Goal: Navigation & Orientation: Find specific page/section

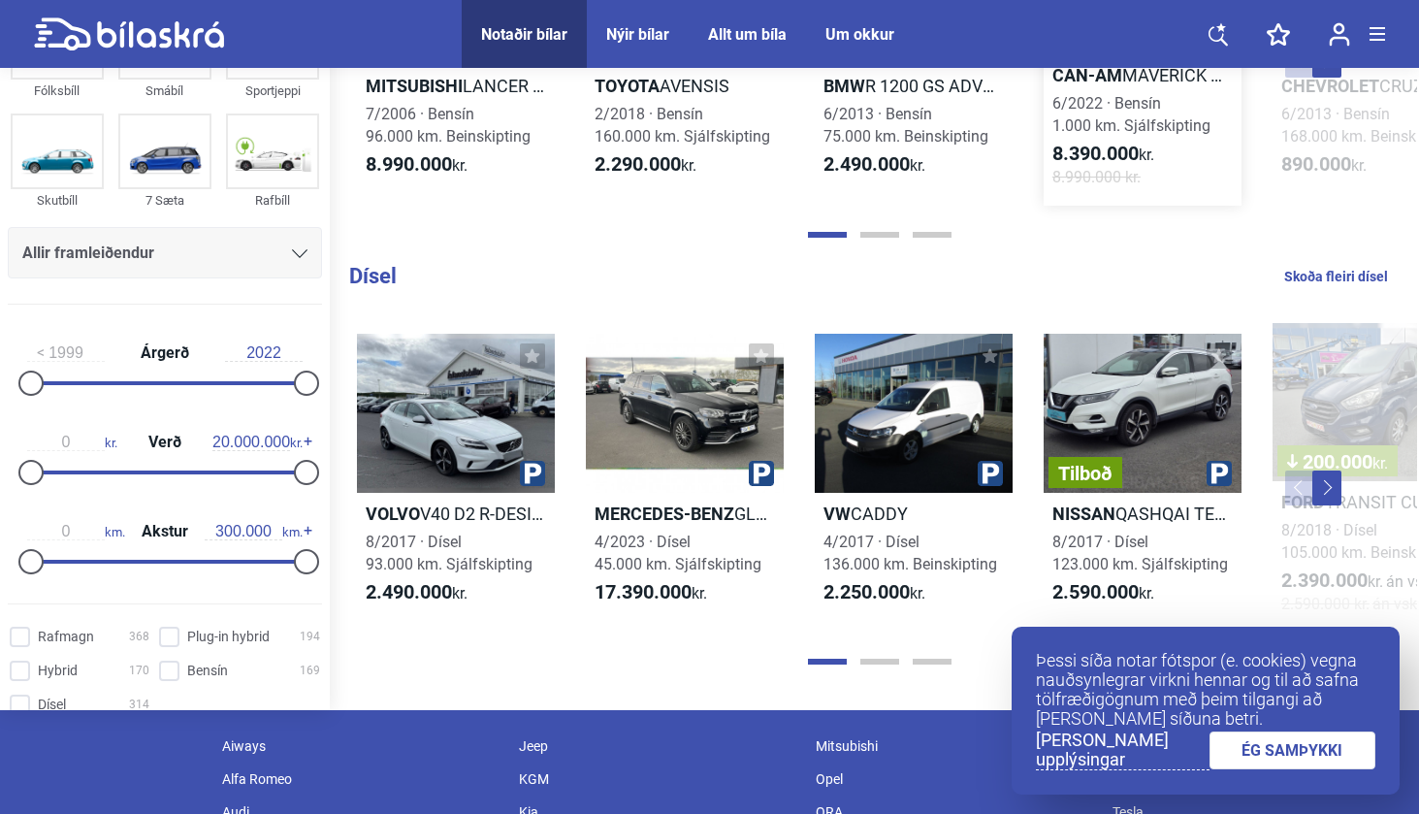
scroll to position [2011, 0]
